Goal: Information Seeking & Learning: Learn about a topic

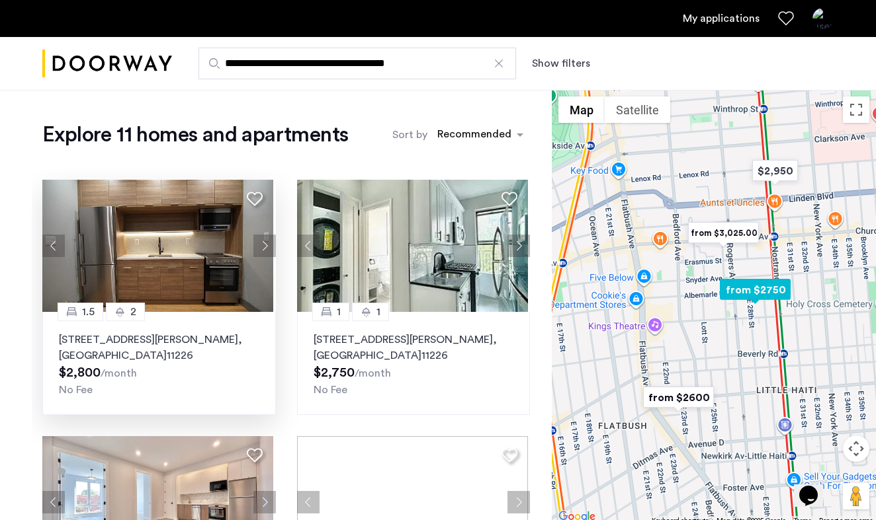
click at [147, 243] on img at bounding box center [157, 246] width 231 height 132
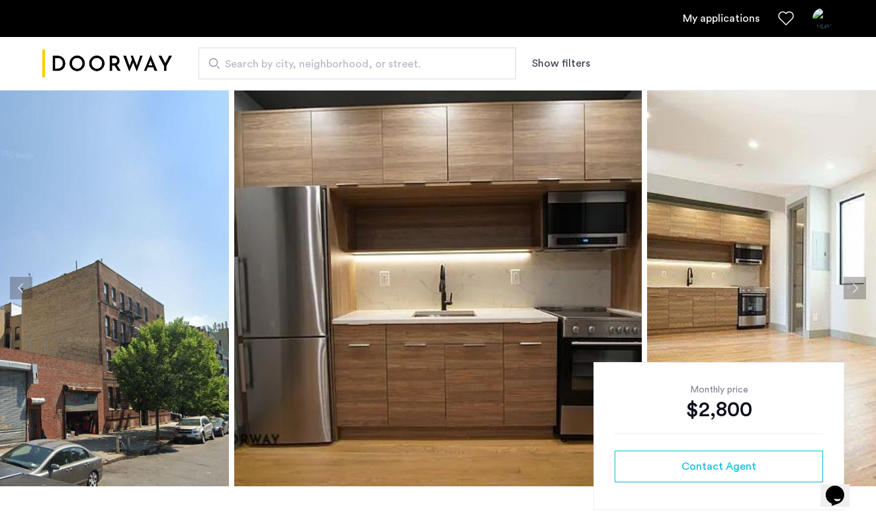
click at [848, 287] on button "Next apartment" at bounding box center [854, 288] width 22 height 22
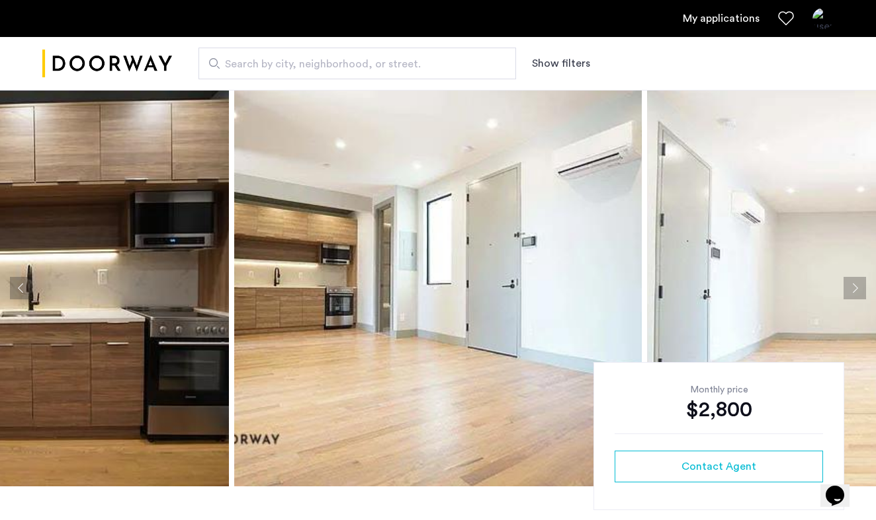
click at [846, 287] on button "Next apartment" at bounding box center [854, 288] width 22 height 22
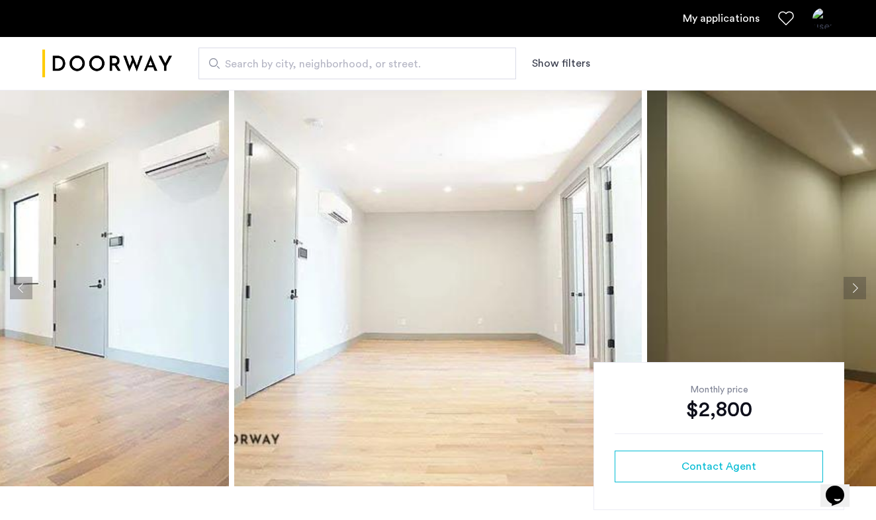
click at [846, 287] on button "Next apartment" at bounding box center [854, 288] width 22 height 22
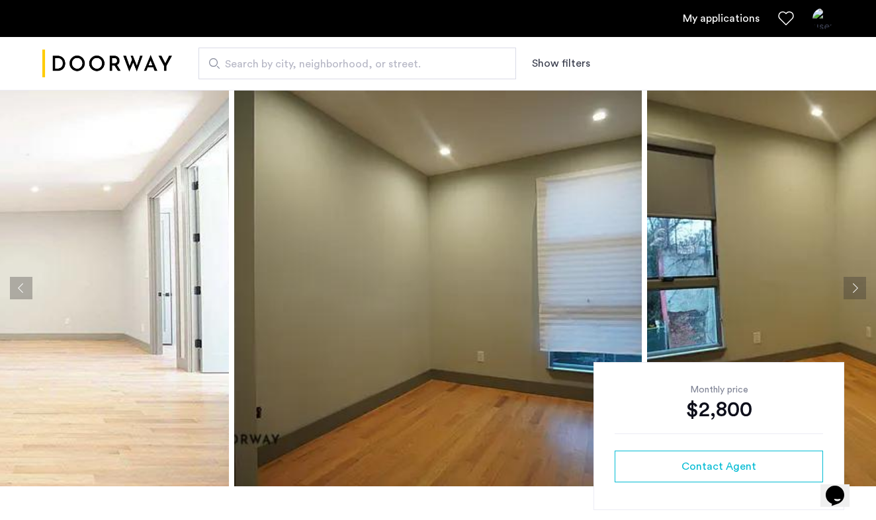
click at [846, 287] on button "Next apartment" at bounding box center [854, 288] width 22 height 22
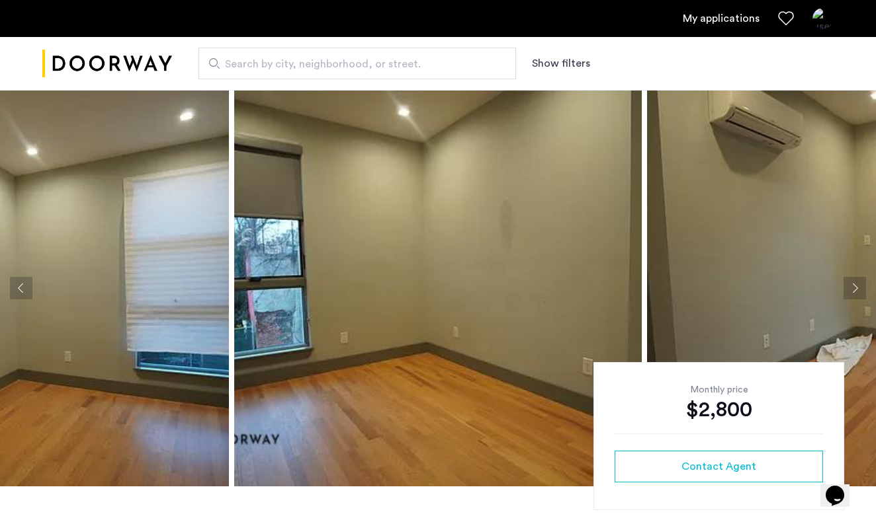
click at [846, 287] on button "Next apartment" at bounding box center [854, 288] width 22 height 22
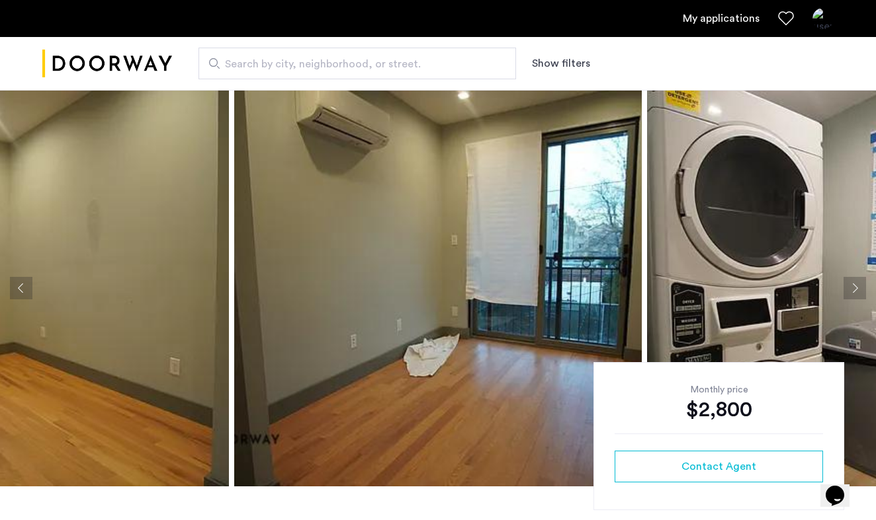
click at [846, 287] on button "Next apartment" at bounding box center [854, 288] width 22 height 22
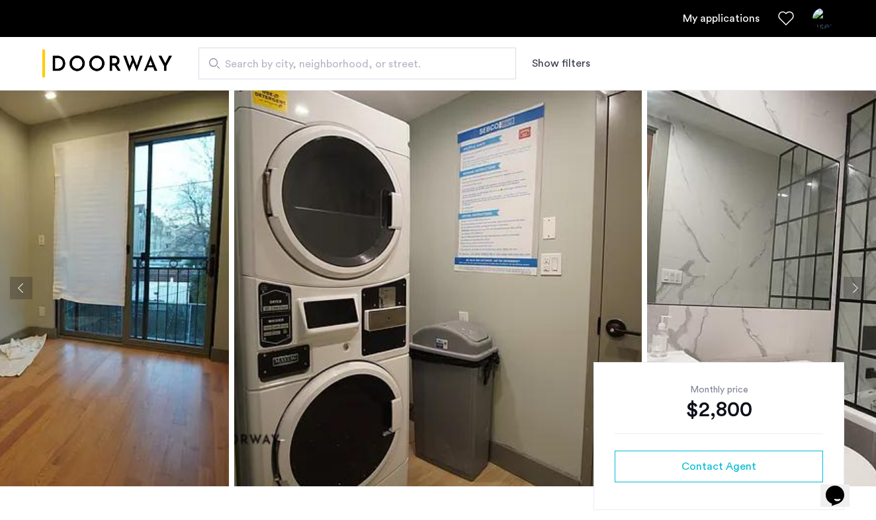
click at [846, 287] on button "Next apartment" at bounding box center [854, 288] width 22 height 22
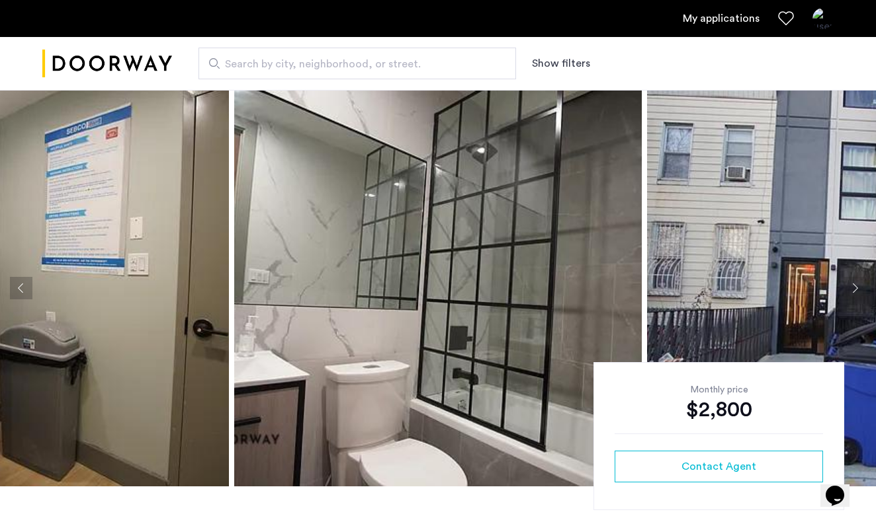
click at [848, 286] on button "Next apartment" at bounding box center [854, 288] width 22 height 22
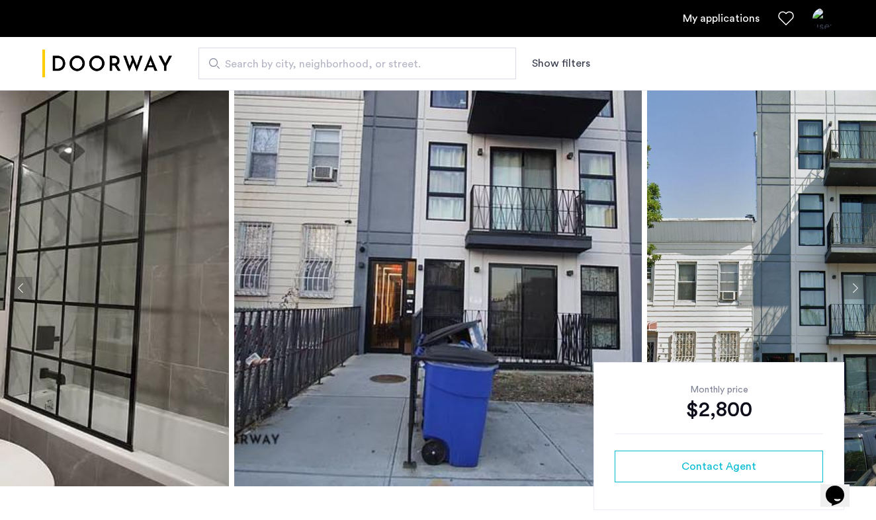
click at [848, 286] on button "Next apartment" at bounding box center [854, 288] width 22 height 22
